Goal: Task Accomplishment & Management: Use online tool/utility

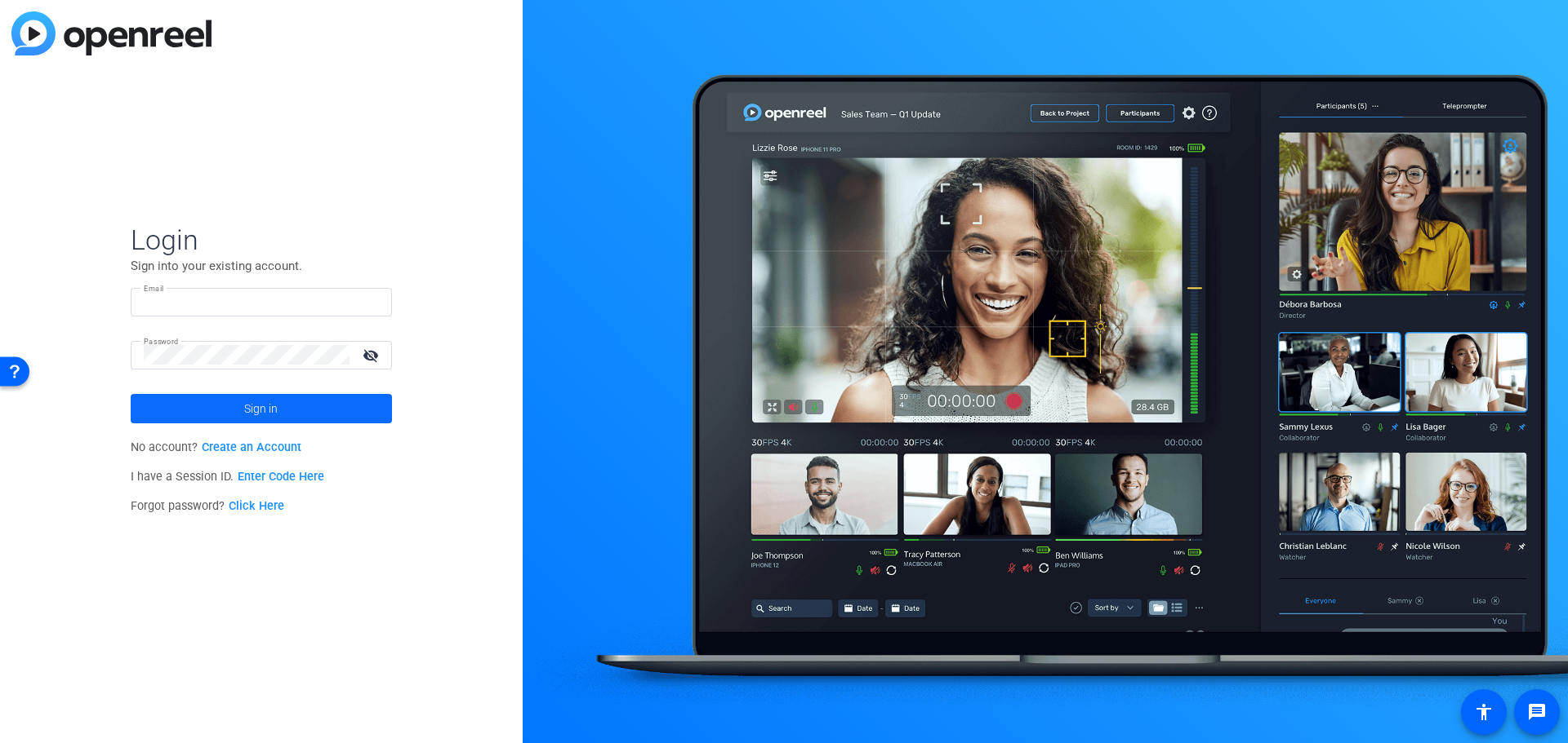
type input "[EMAIL_ADDRESS][DOMAIN_NAME]"
click at [278, 410] on span "Sign in" at bounding box center [261, 409] width 34 height 41
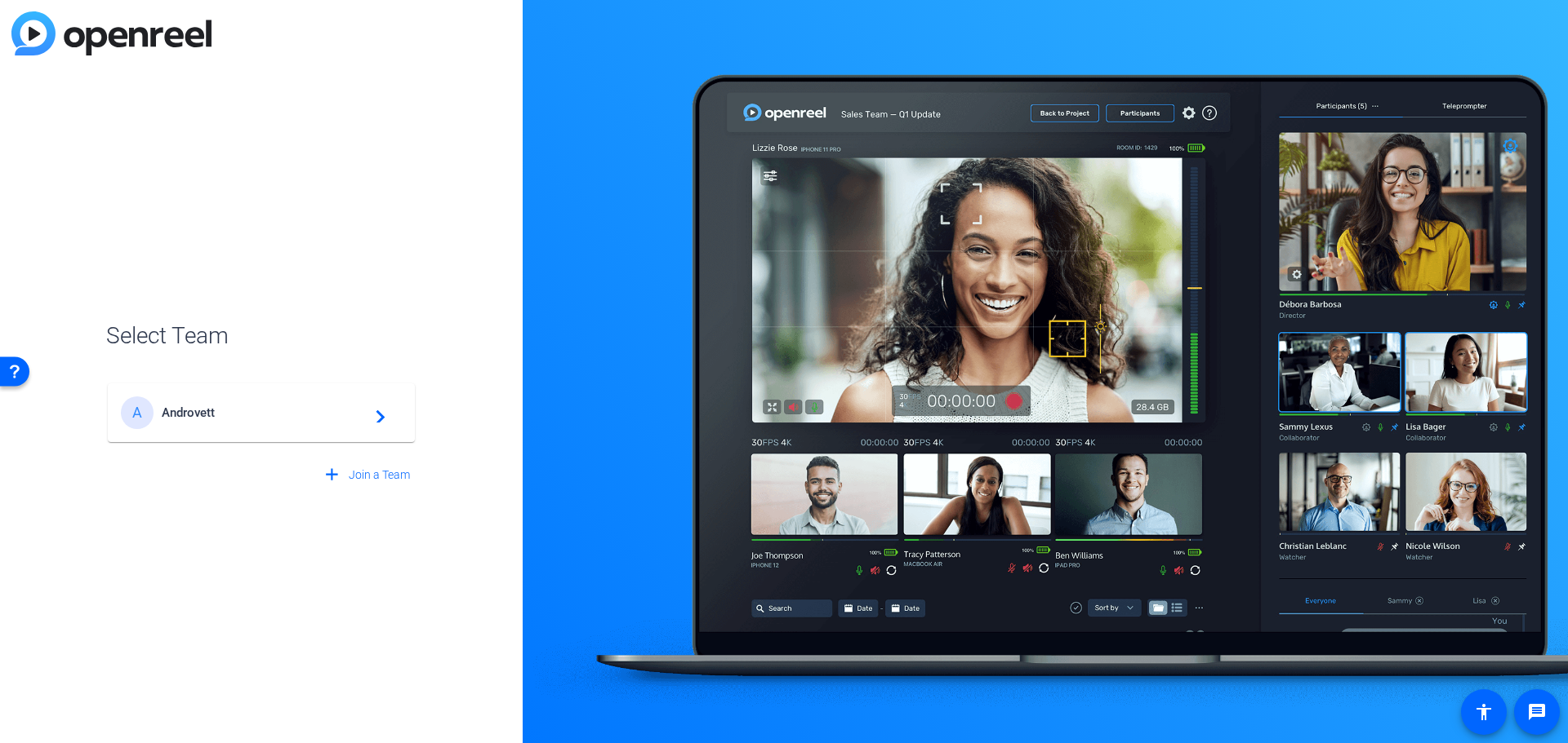
click at [349, 430] on mat-card-content "A Androvett navigate_next" at bounding box center [261, 413] width 307 height 59
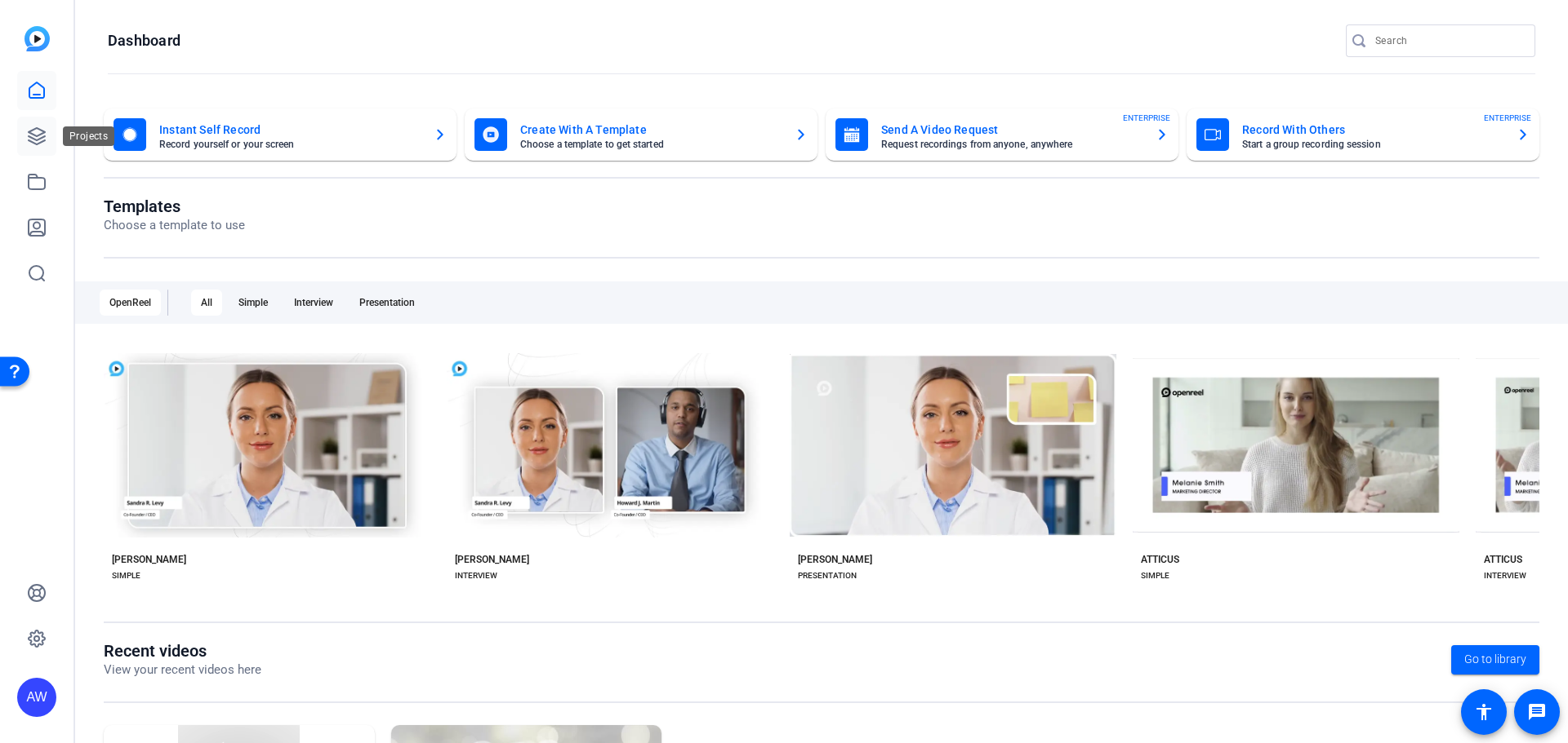
click at [38, 146] on link at bounding box center [36, 136] width 39 height 39
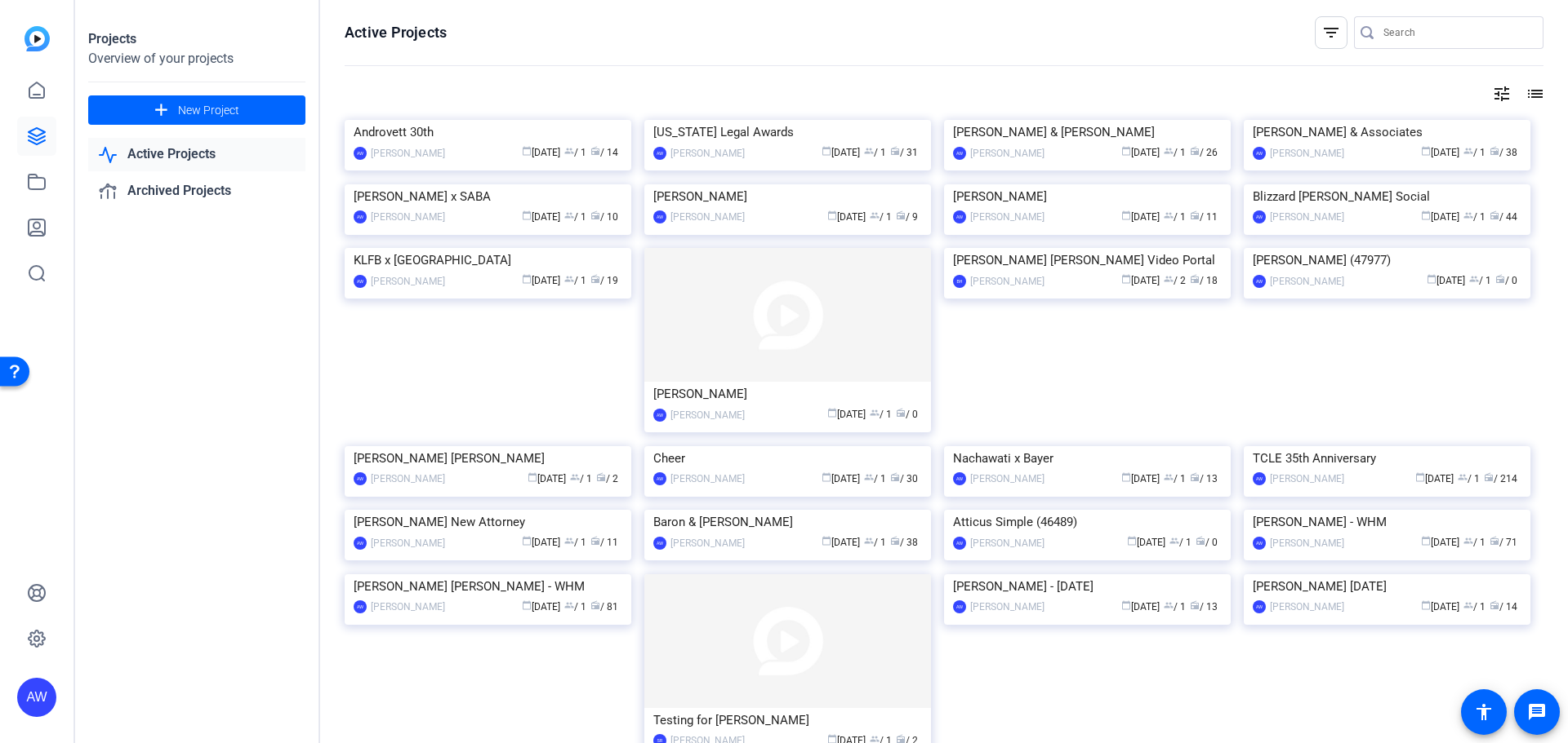
drag, startPoint x: 332, startPoint y: 504, endPoint x: 328, endPoint y: 340, distance: 164.0
click at [328, 340] on div "Active Projects filter_list tune list Androvett 30th AW [PERSON_NAME] calendar_…" at bounding box center [944, 372] width 1248 height 743
click at [511, 120] on img at bounding box center [487, 120] width 286 height 0
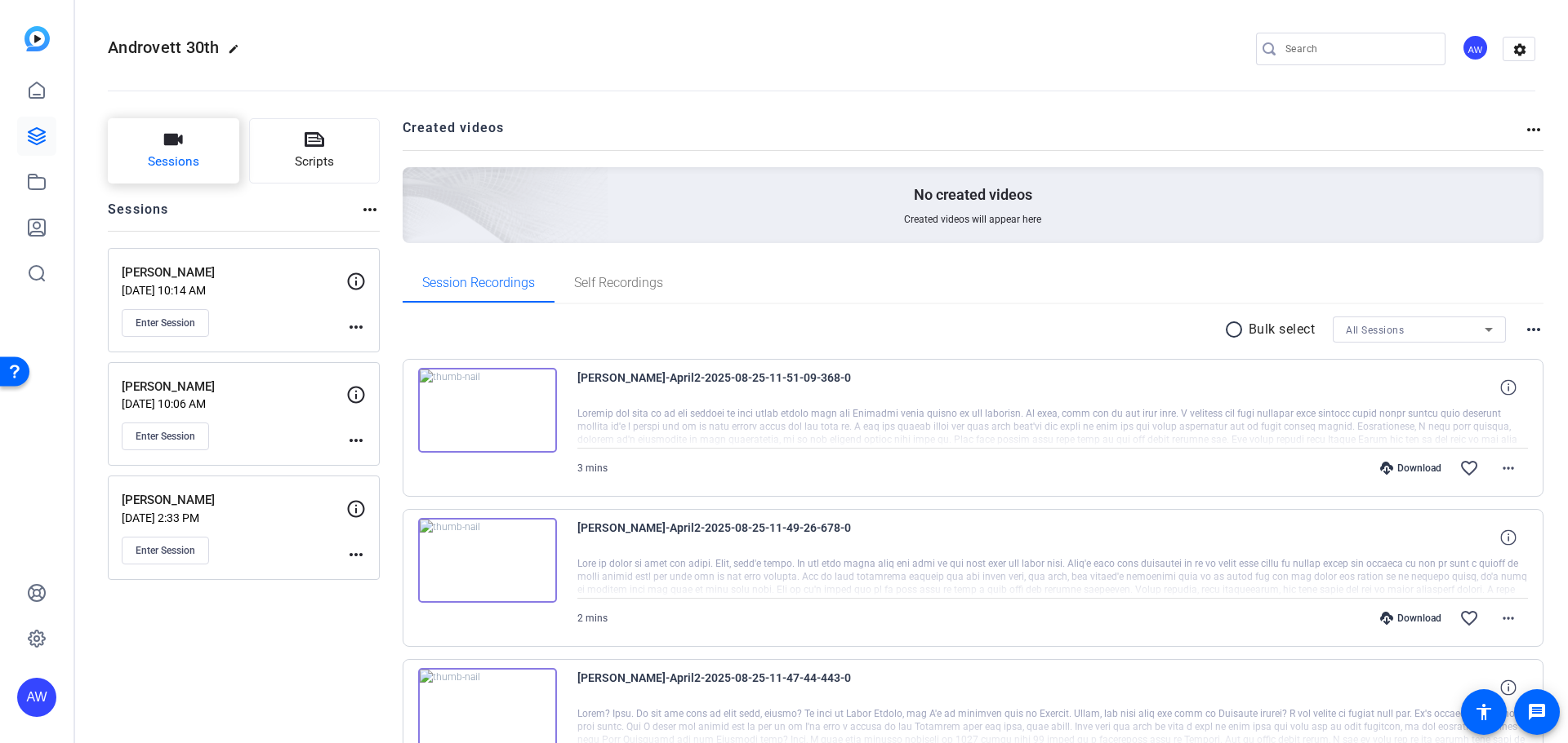
click at [183, 161] on span "Sessions" at bounding box center [173, 162] width 52 height 19
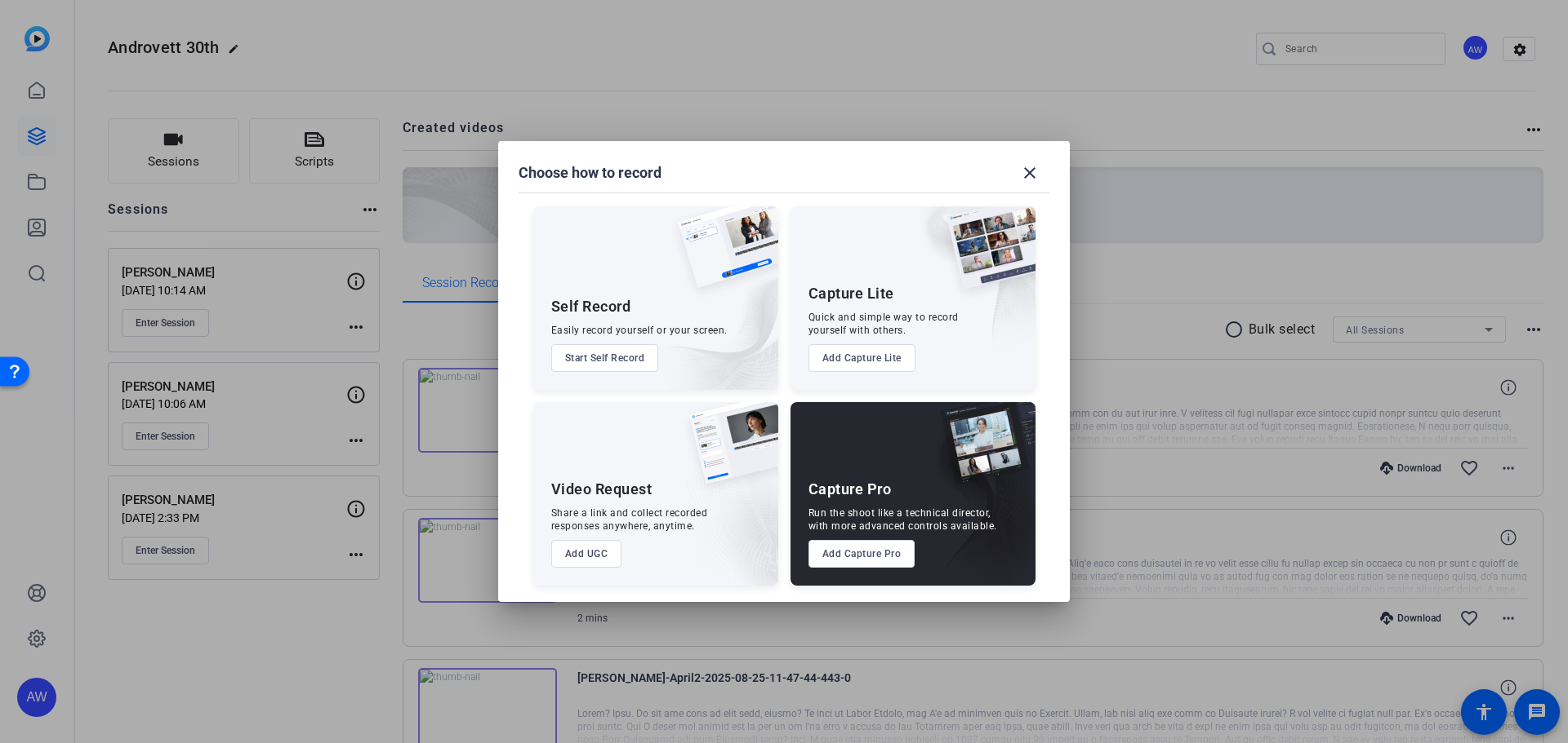
click at [856, 553] on button "Add Capture Pro" at bounding box center [862, 554] width 107 height 28
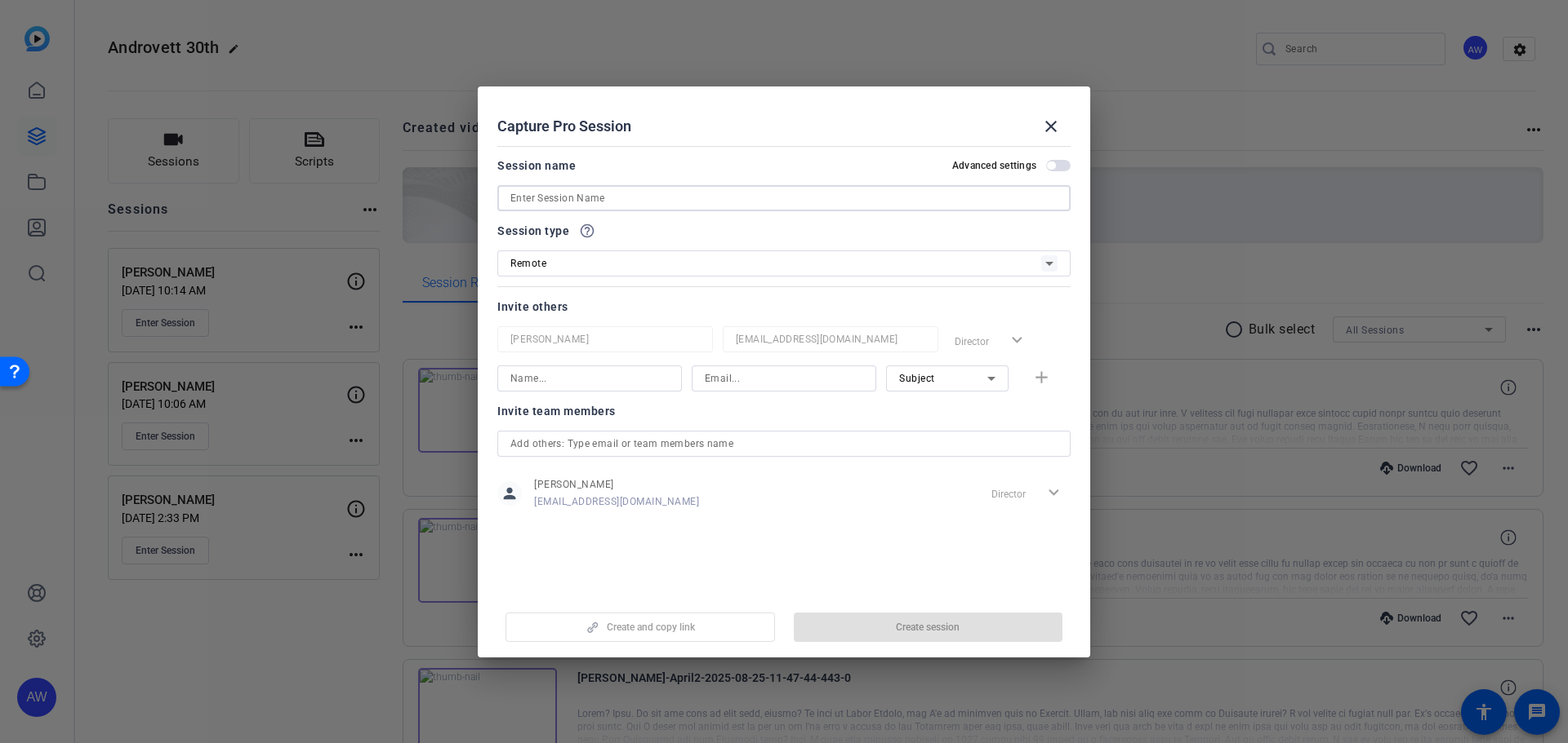
click at [636, 195] on input at bounding box center [784, 198] width 547 height 19
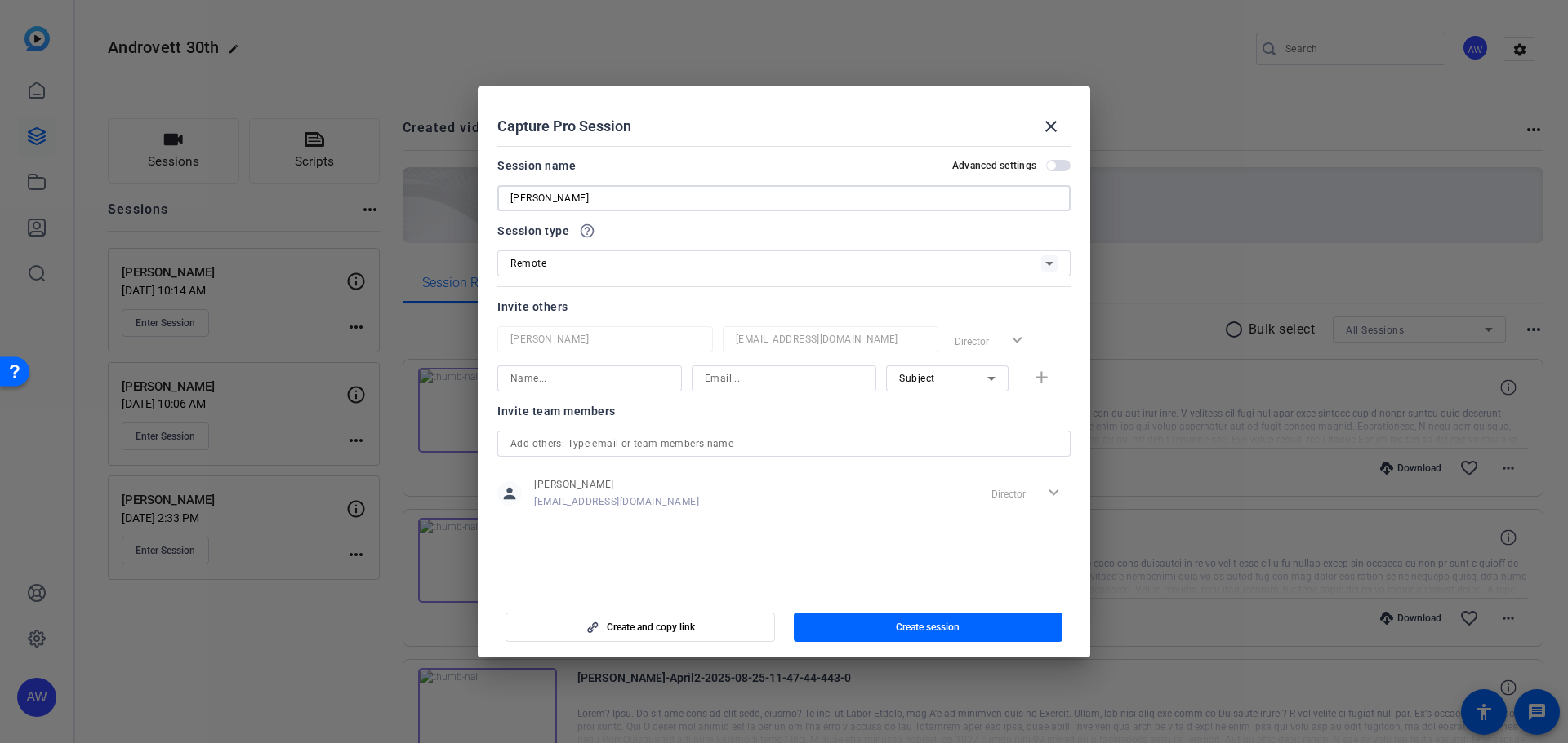
type input "[PERSON_NAME]"
click at [847, 622] on span "button" at bounding box center [928, 627] width 270 height 39
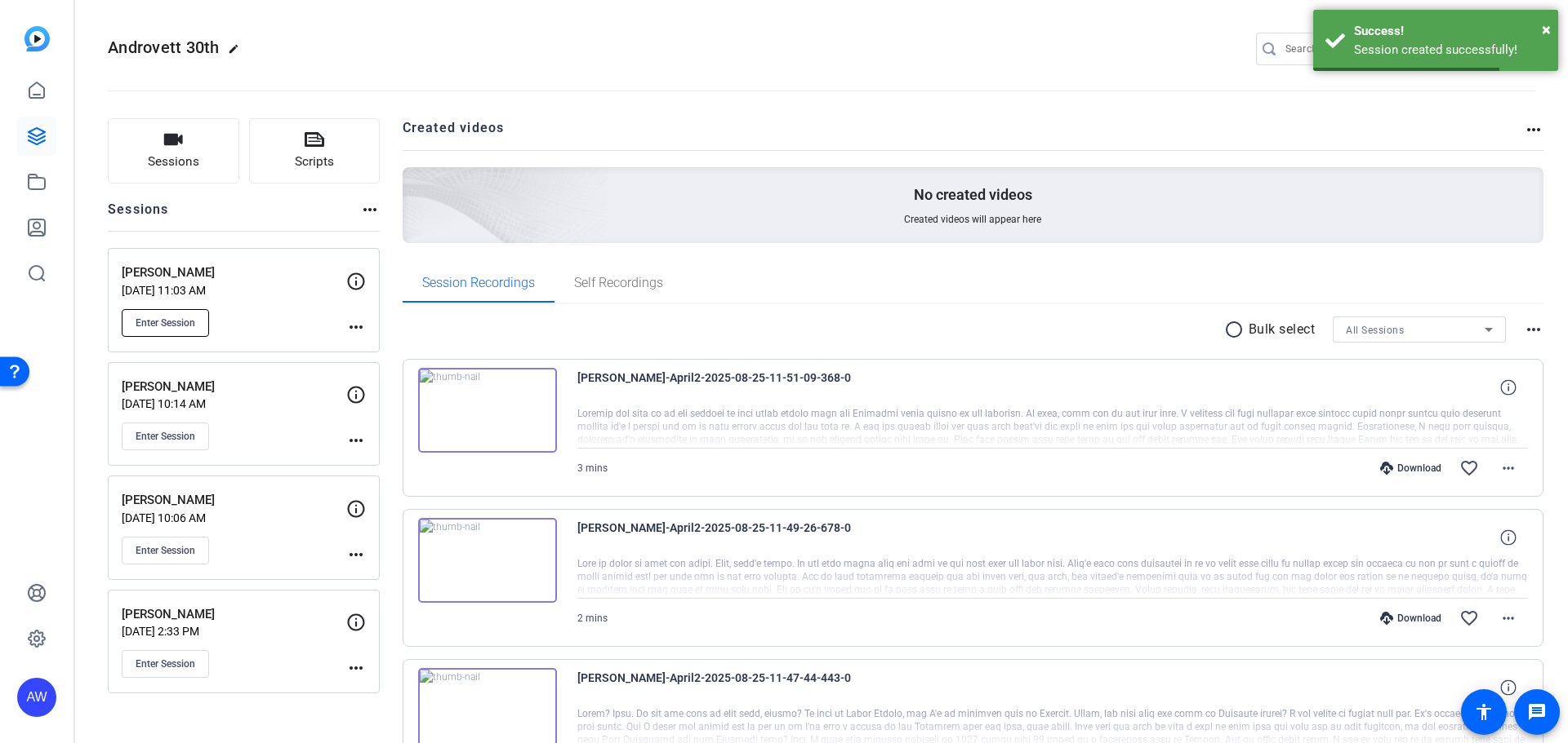
click at [173, 313] on button "Enter Session" at bounding box center [165, 323] width 87 height 28
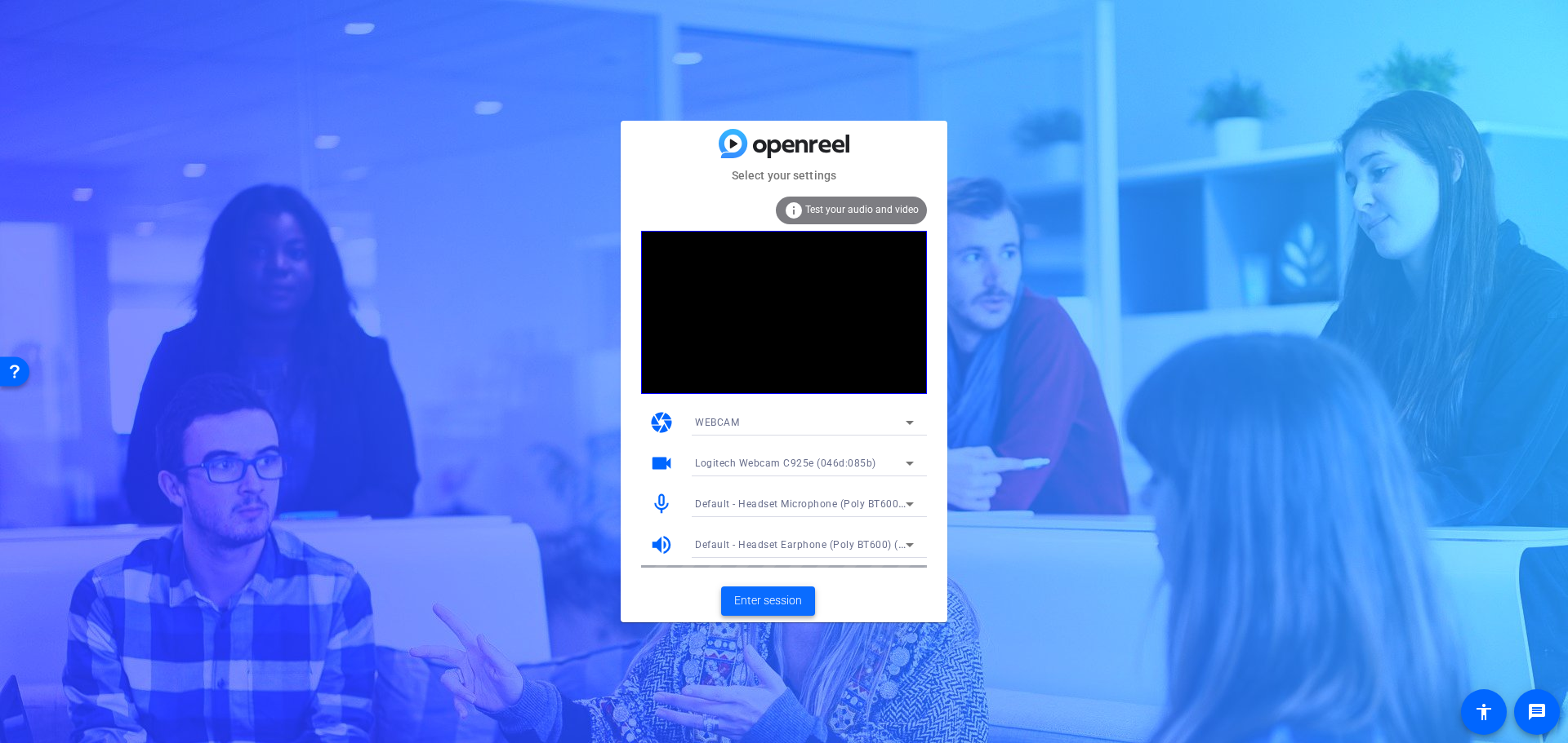
click at [755, 595] on span "Enter session" at bounding box center [768, 601] width 68 height 17
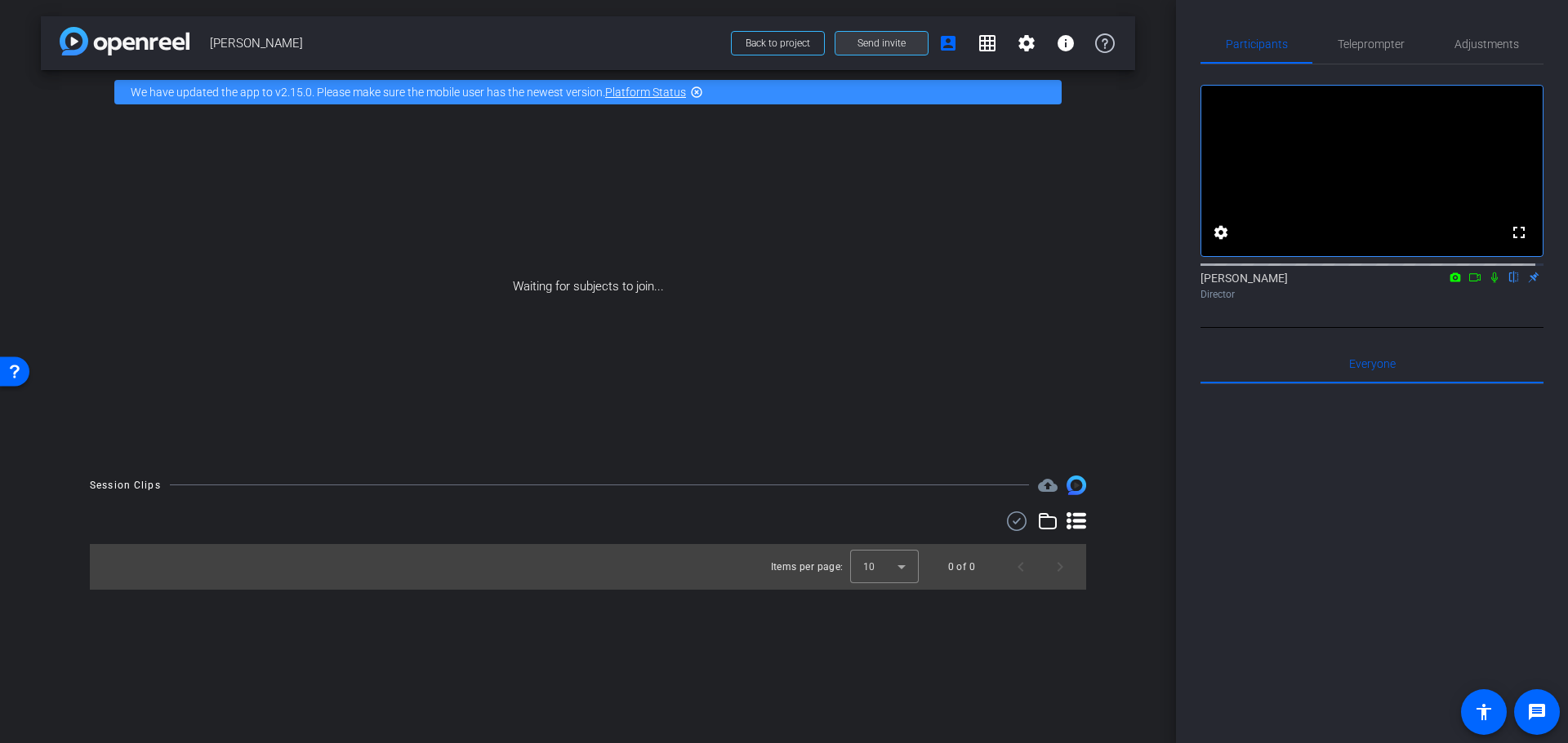
click at [897, 39] on span "Send invite" at bounding box center [881, 42] width 48 height 13
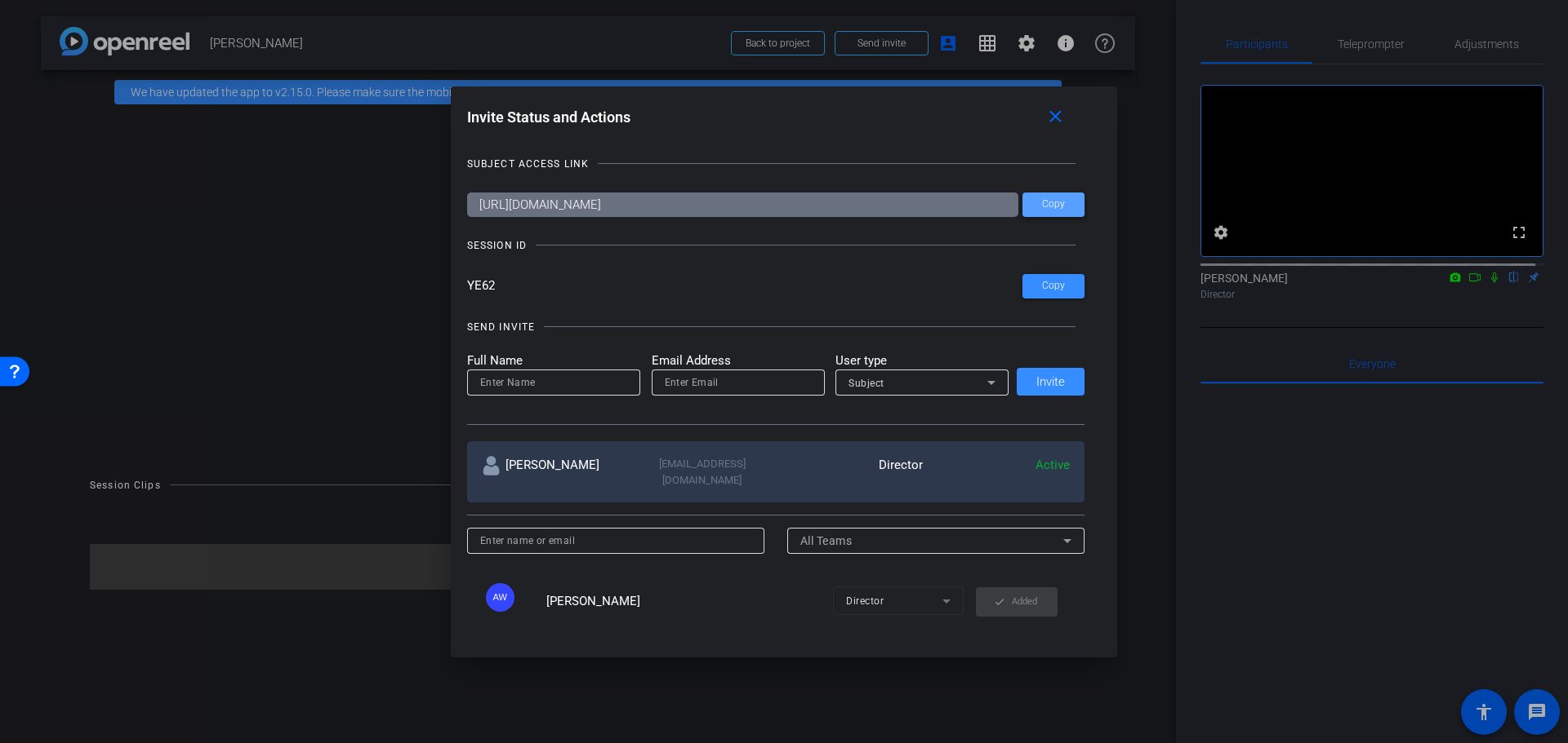
click at [1028, 209] on span at bounding box center [1053, 204] width 62 height 39
click at [1059, 118] on mat-icon "close" at bounding box center [1055, 117] width 20 height 20
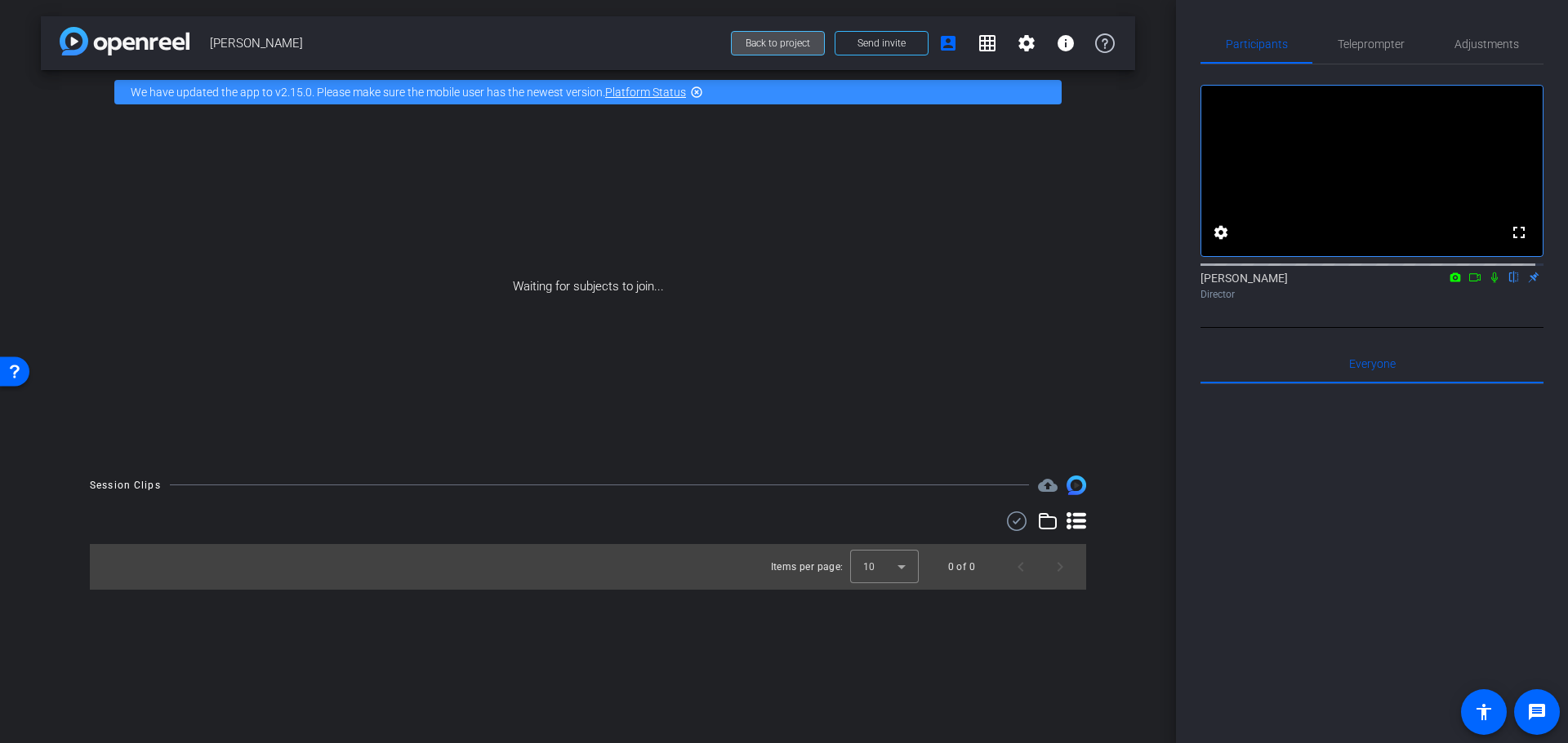
click at [779, 36] on span at bounding box center [777, 43] width 92 height 39
